Goal: Task Accomplishment & Management: Manage account settings

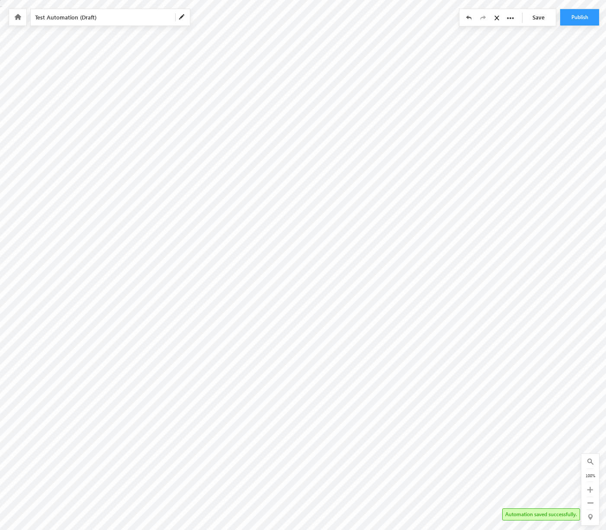
click at [499, 17] on icon at bounding box center [498, 18] width 7 height 6
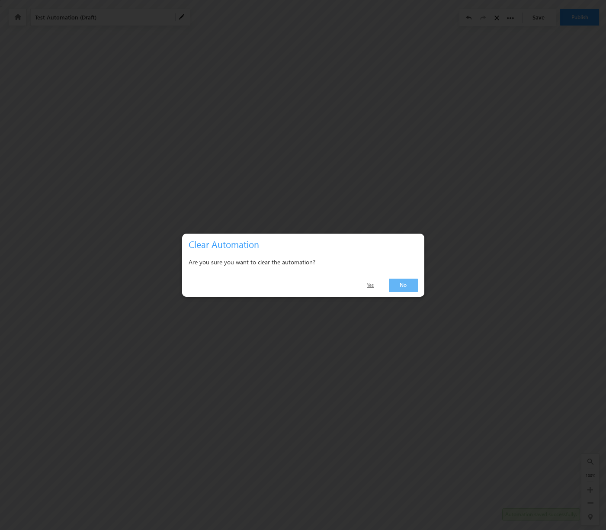
click at [377, 286] on link "Yes" at bounding box center [371, 285] width 28 height 13
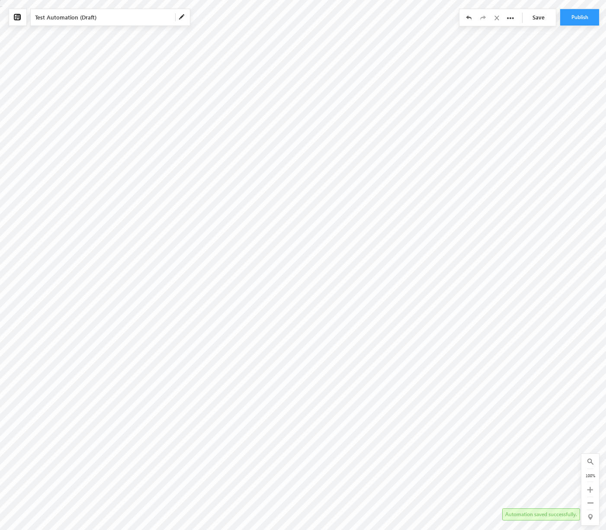
click at [21, 18] on div at bounding box center [17, 17] width 17 height 16
click at [21, 19] on div at bounding box center [17, 17] width 17 height 16
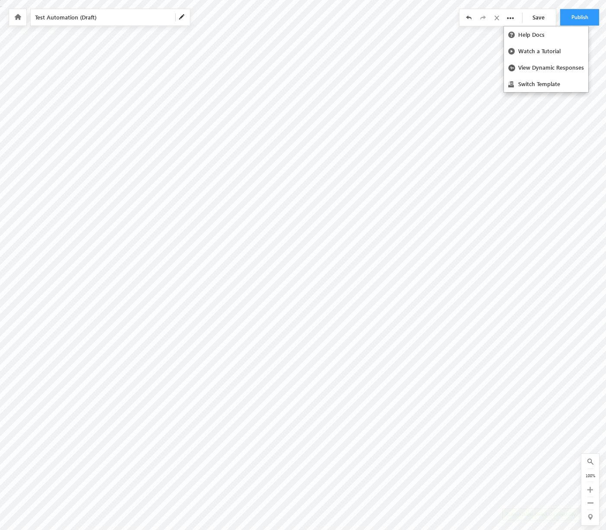
click at [511, 19] on icon at bounding box center [510, 18] width 7 height 7
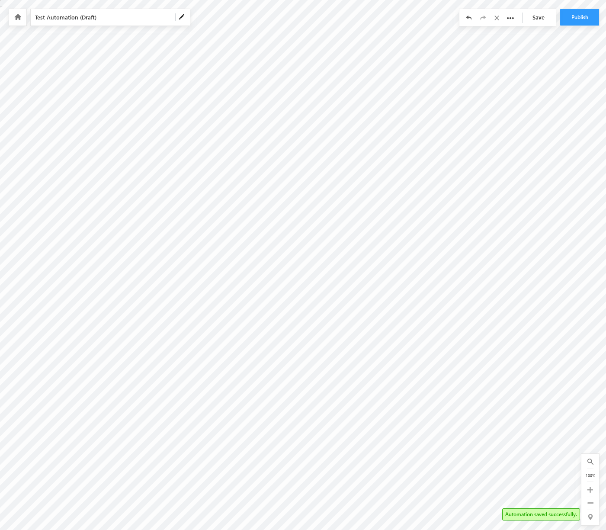
click at [18, 17] on icon at bounding box center [17, 17] width 7 height 6
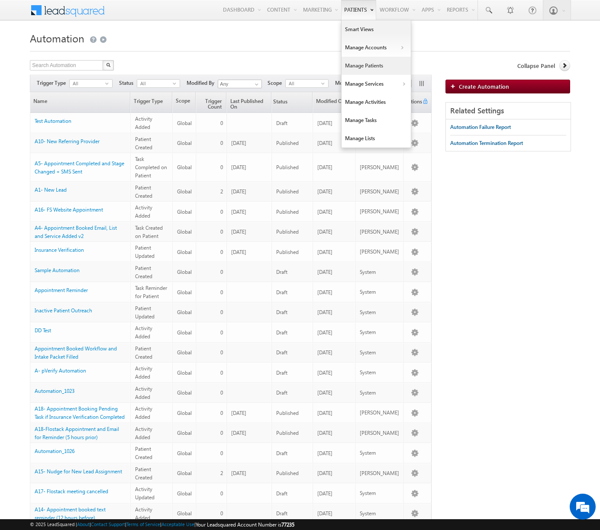
click at [370, 68] on link "Manage Patients" at bounding box center [375, 66] width 69 height 18
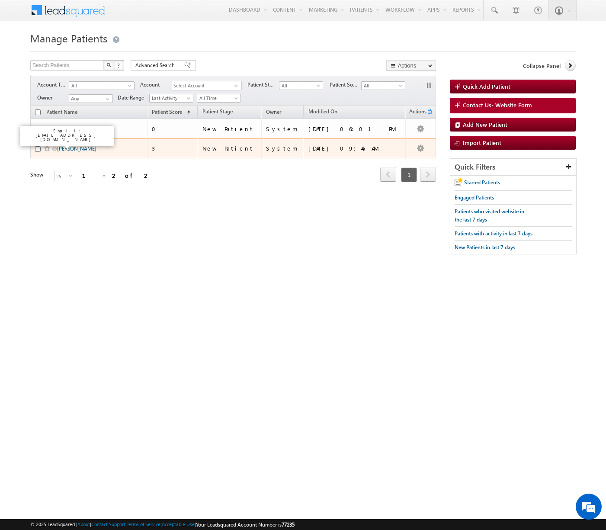
click at [60, 151] on link "Paul Test" at bounding box center [76, 148] width 39 height 6
